Goal: Transaction & Acquisition: Purchase product/service

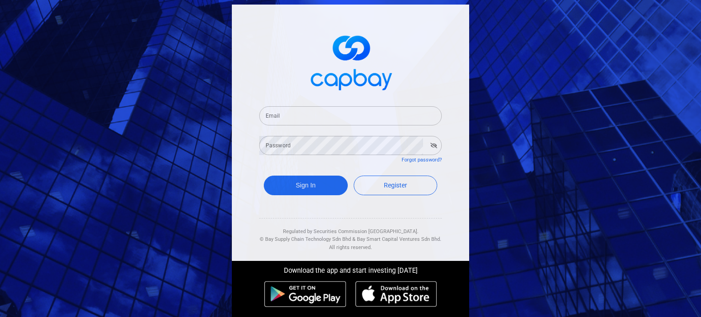
click at [338, 111] on input "Email" at bounding box center [350, 115] width 183 height 19
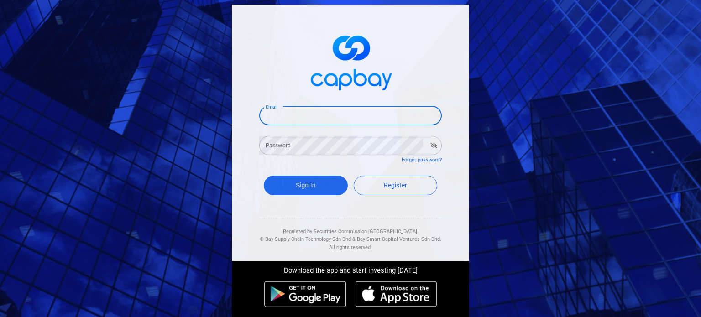
paste input "[EMAIL_ADDRESS][DOMAIN_NAME]"
type input "[EMAIL_ADDRESS][DOMAIN_NAME]"
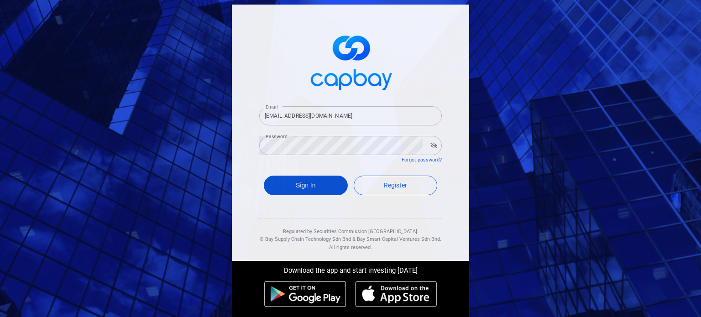
click at [313, 182] on button "Sign In" at bounding box center [306, 186] width 84 height 20
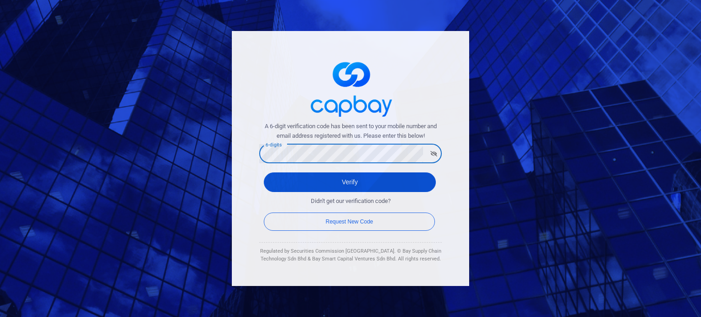
click at [388, 186] on button "Verify" at bounding box center [350, 182] width 172 height 20
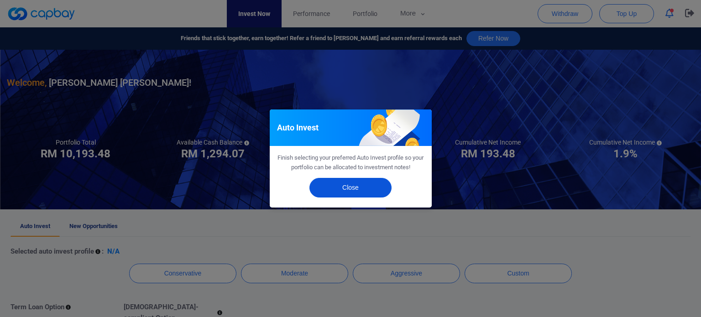
click at [359, 189] on button "Close" at bounding box center [350, 188] width 82 height 20
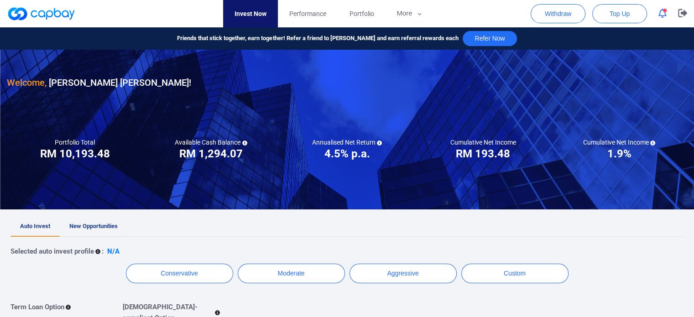
click at [89, 228] on span "New Opportunities" at bounding box center [93, 226] width 48 height 7
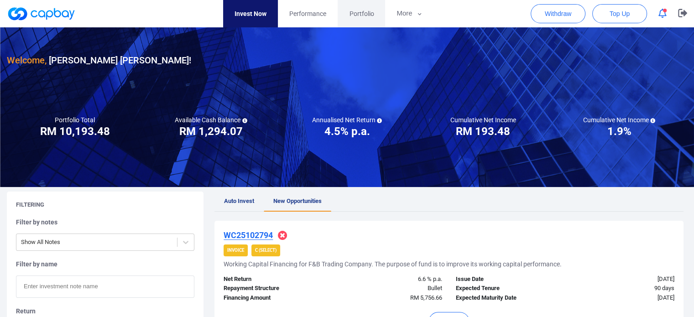
click at [354, 21] on link "Portfolio" at bounding box center [361, 13] width 47 height 27
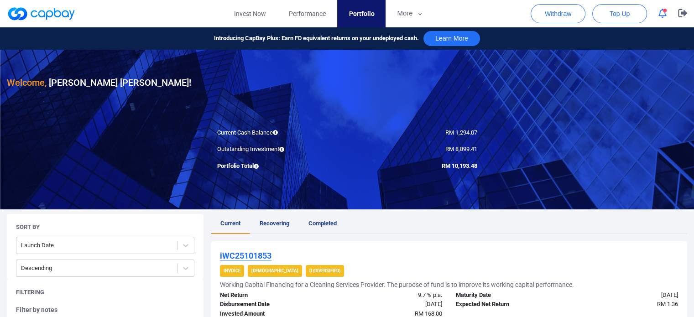
scroll to position [46, 0]
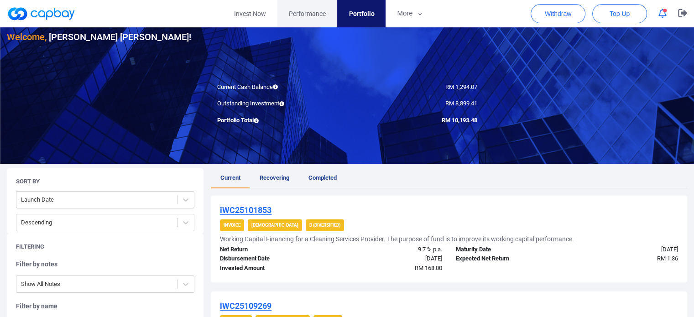
click at [311, 16] on span "Performance" at bounding box center [307, 14] width 37 height 10
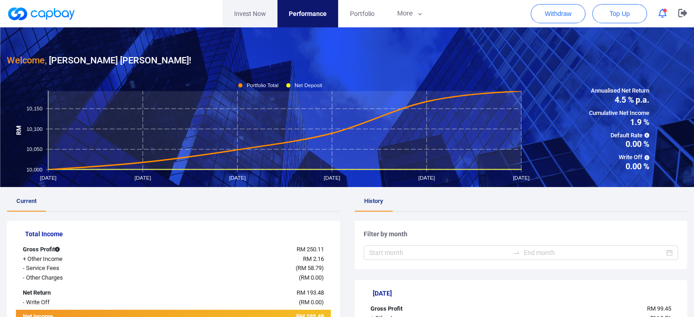
click at [252, 10] on link "Invest Now" at bounding box center [250, 13] width 55 height 27
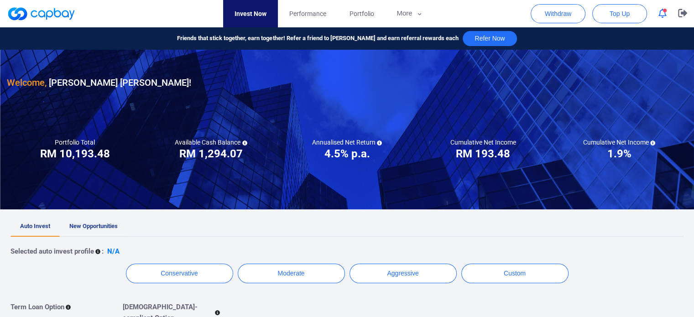
click at [88, 225] on span "New Opportunities" at bounding box center [93, 226] width 48 height 7
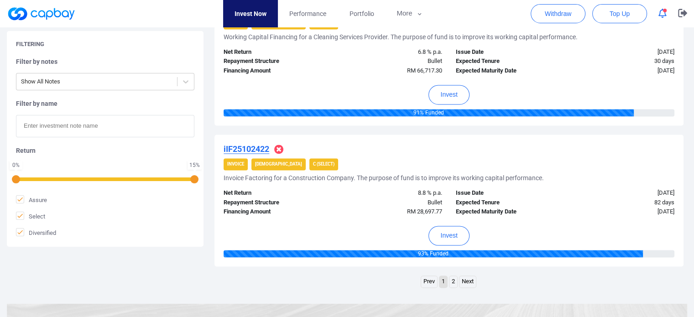
scroll to position [1356, 0]
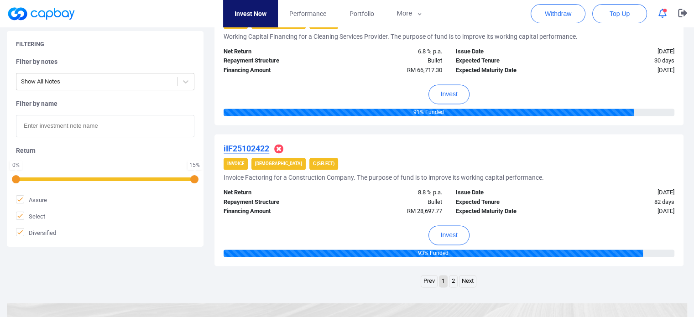
click at [451, 278] on link "2" at bounding box center [453, 281] width 8 height 11
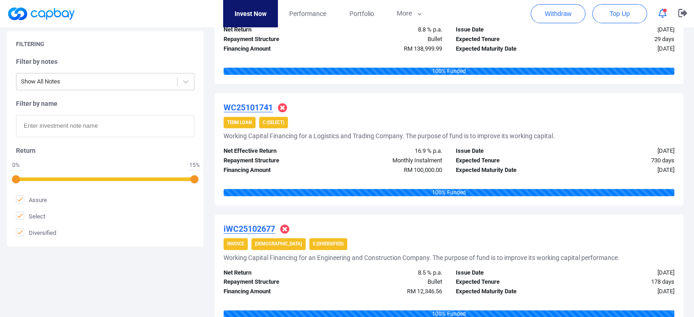
scroll to position [1183, 0]
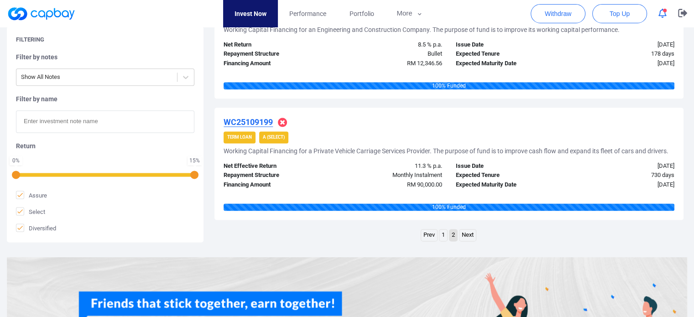
click at [443, 232] on link "1" at bounding box center [443, 235] width 8 height 11
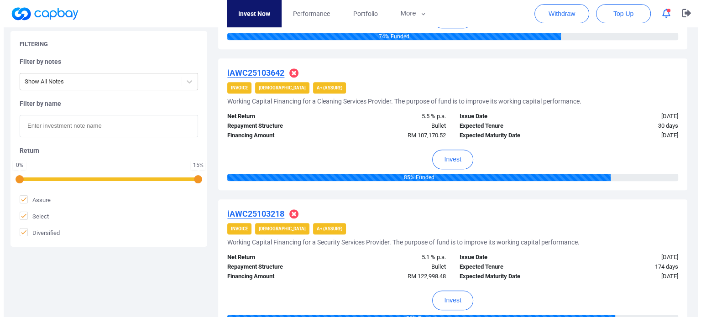
scroll to position [867, 0]
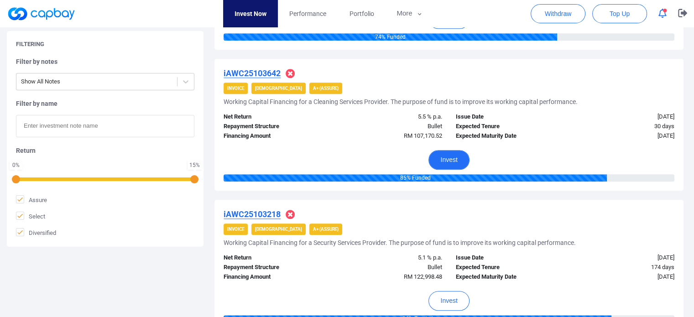
click at [442, 157] on button "Invest" at bounding box center [448, 160] width 41 height 20
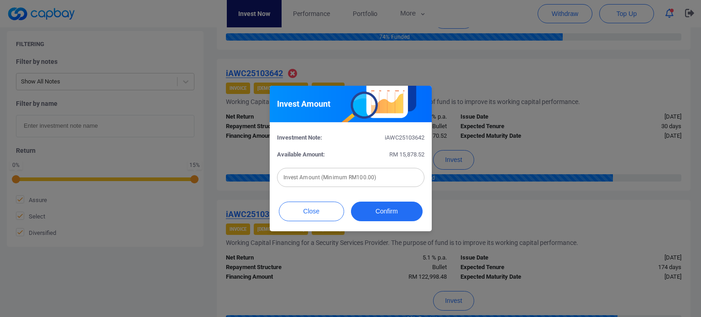
click at [376, 178] on input "text" at bounding box center [350, 177] width 147 height 19
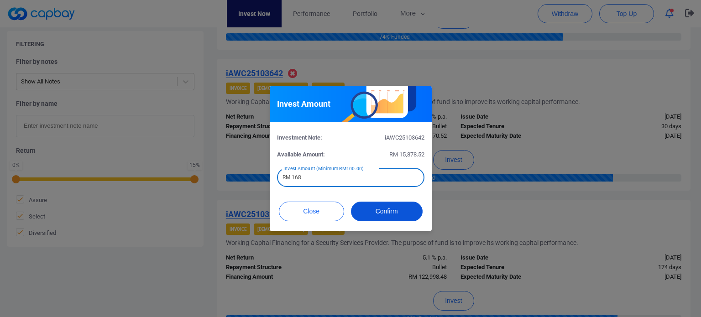
type input "RM 168"
click at [380, 210] on button "Confirm" at bounding box center [387, 212] width 72 height 20
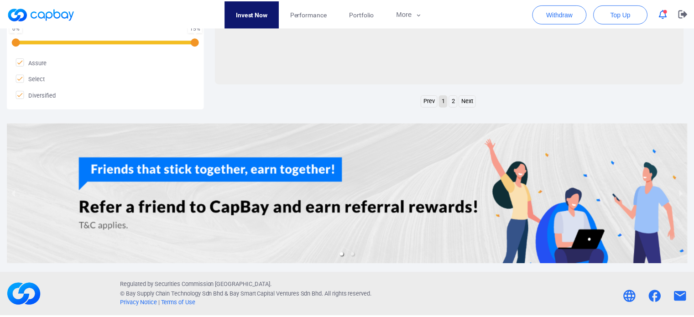
scroll to position [459, 0]
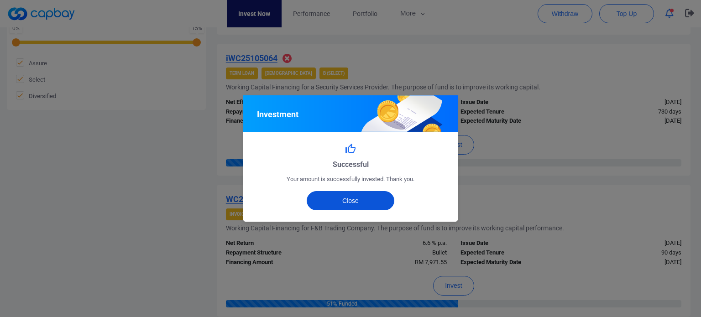
click at [373, 203] on button "Close" at bounding box center [351, 200] width 88 height 19
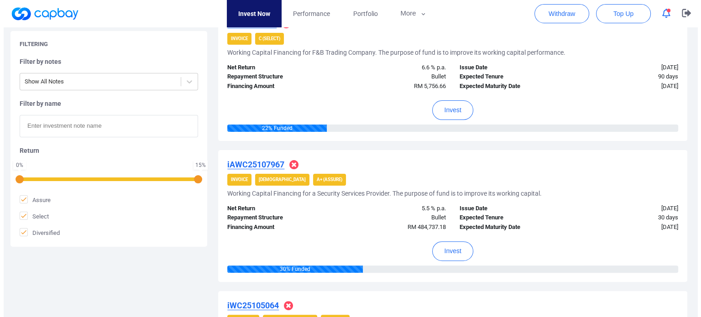
scroll to position [0, 0]
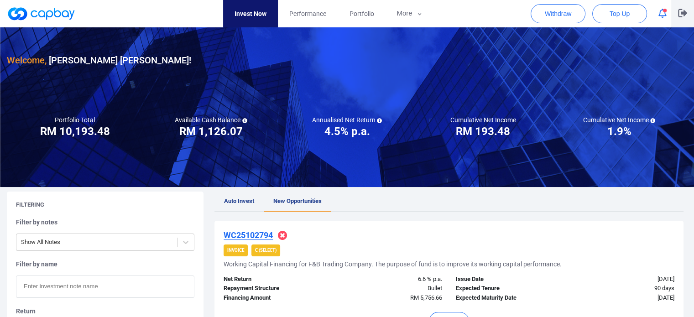
click at [677, 15] on button "button" at bounding box center [682, 13] width 23 height 27
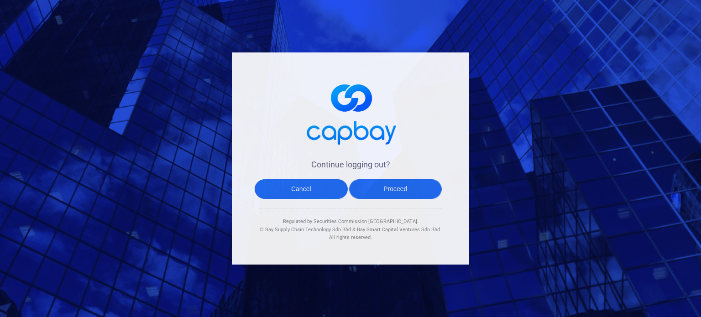
click at [416, 191] on button "Proceed" at bounding box center [395, 189] width 93 height 20
